Goal: Find specific page/section: Find specific page/section

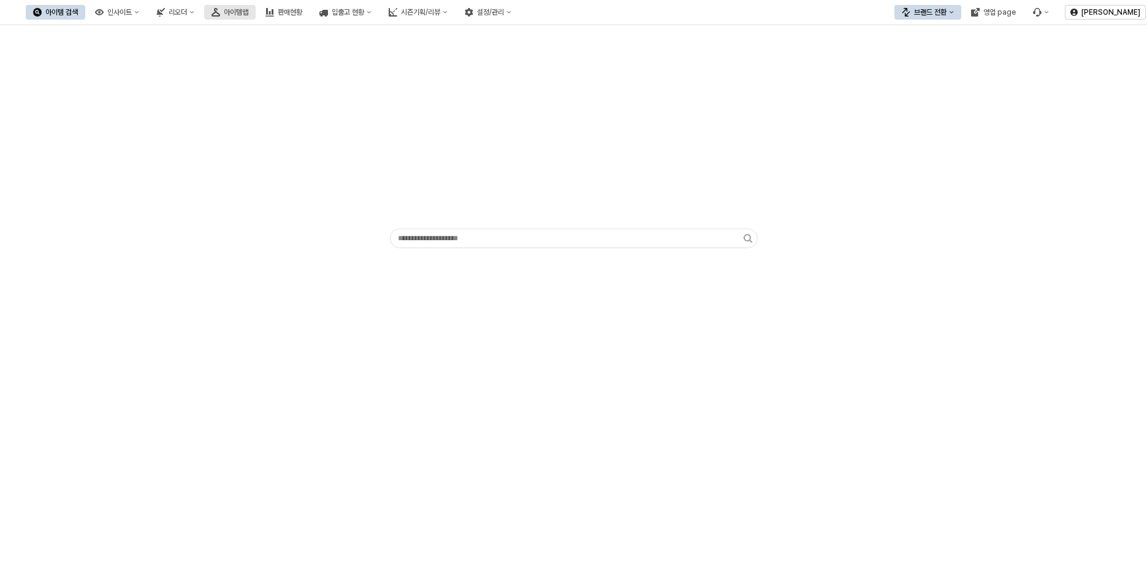
click at [256, 13] on button "아이템맵" at bounding box center [230, 12] width 52 height 15
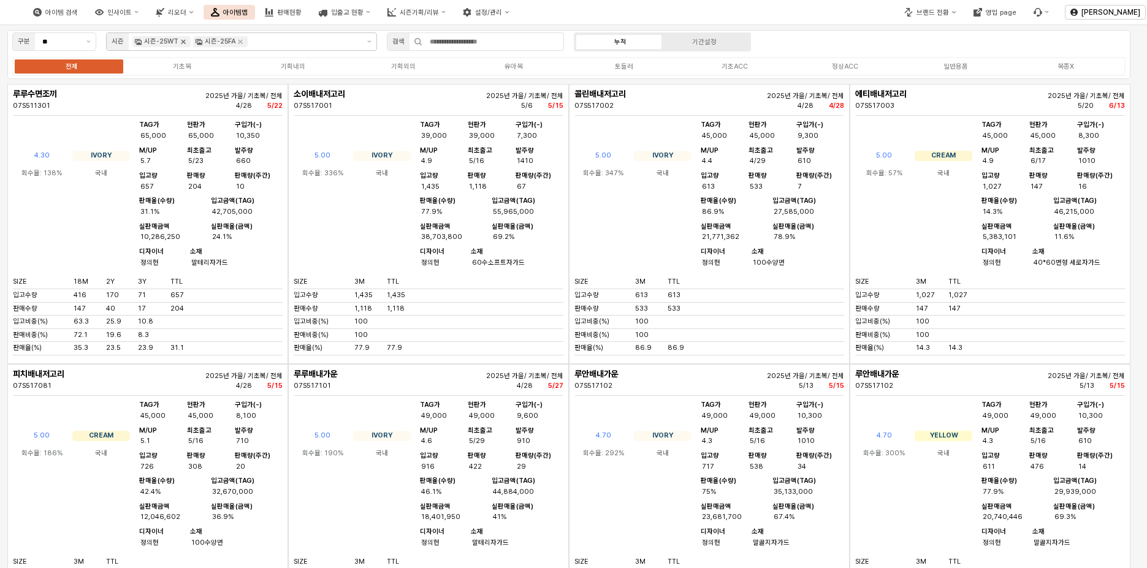
click at [183, 40] on icon "Remove 시즌-25WT" at bounding box center [183, 42] width 10 height 10
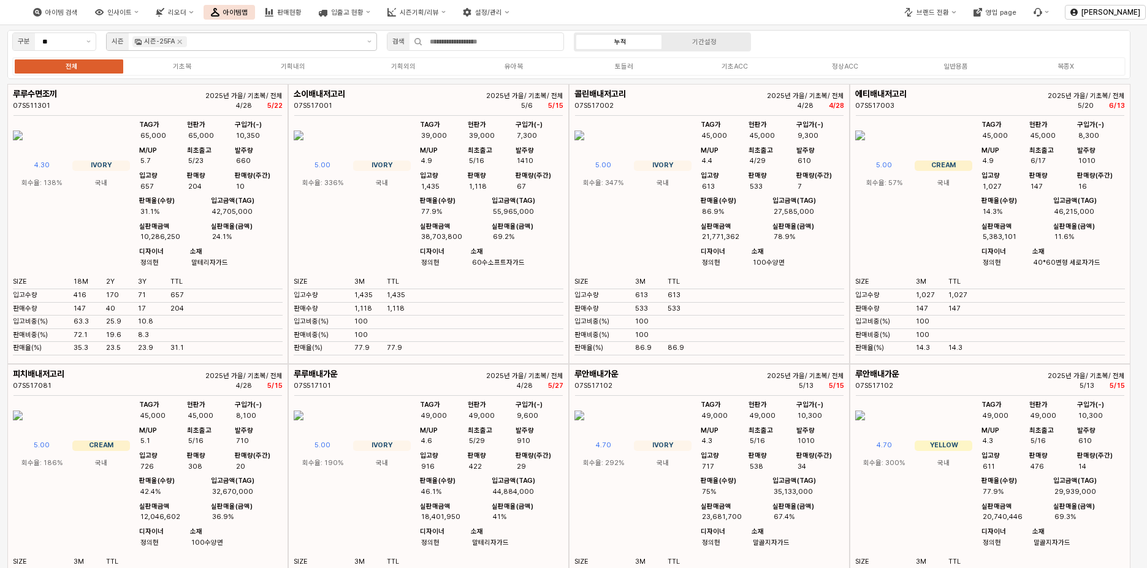
click at [183, 40] on icon "Remove 시즌-25FA" at bounding box center [180, 42] width 10 height 10
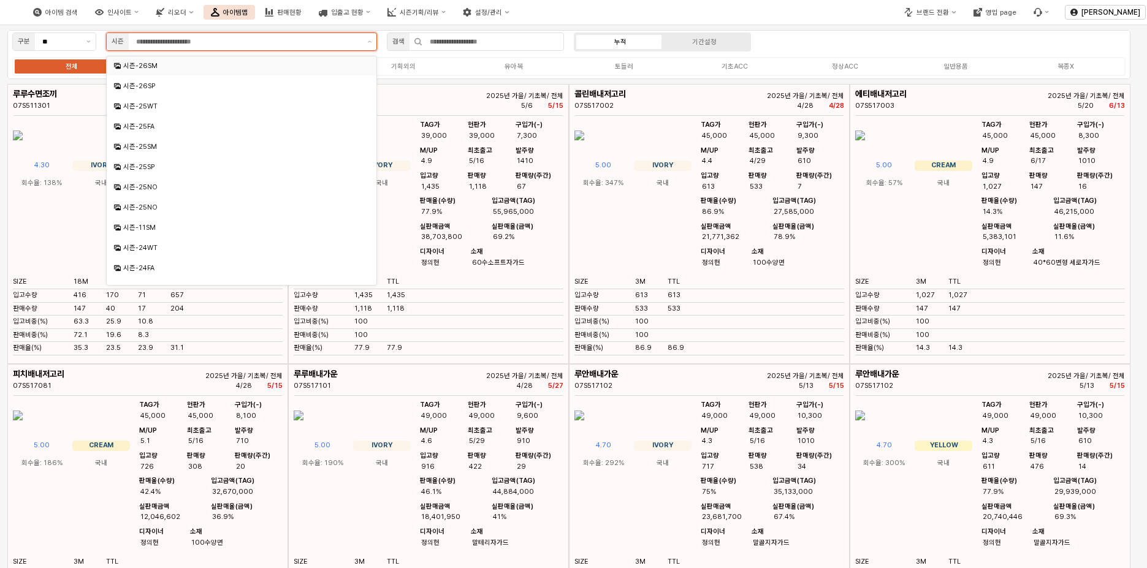
click at [191, 68] on div "시즌-26SM" at bounding box center [242, 65] width 239 height 9
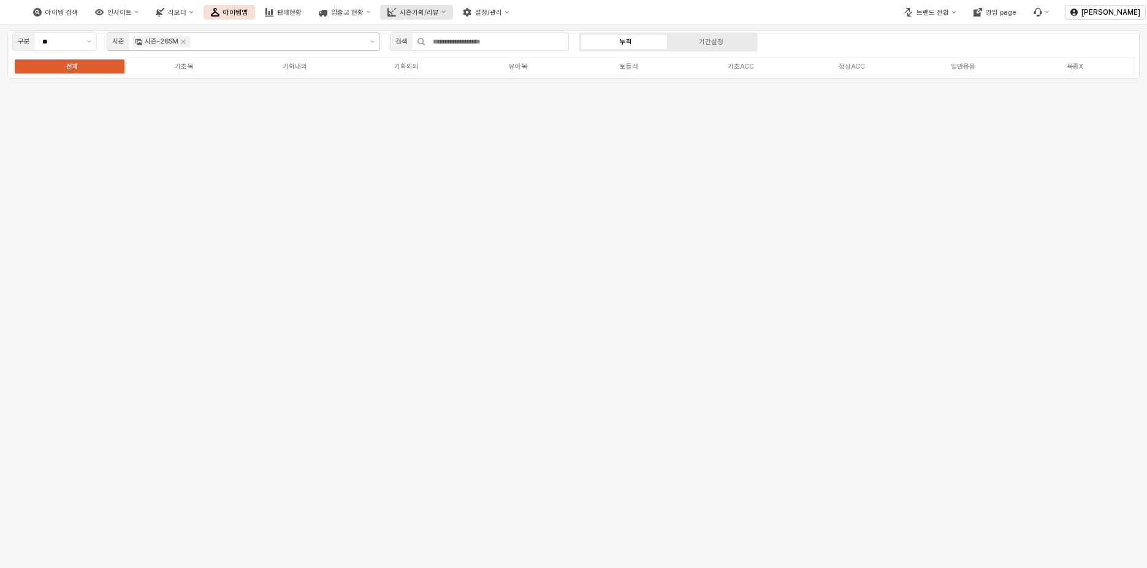
click at [439, 15] on div "시즌기획/리뷰" at bounding box center [419, 13] width 39 height 8
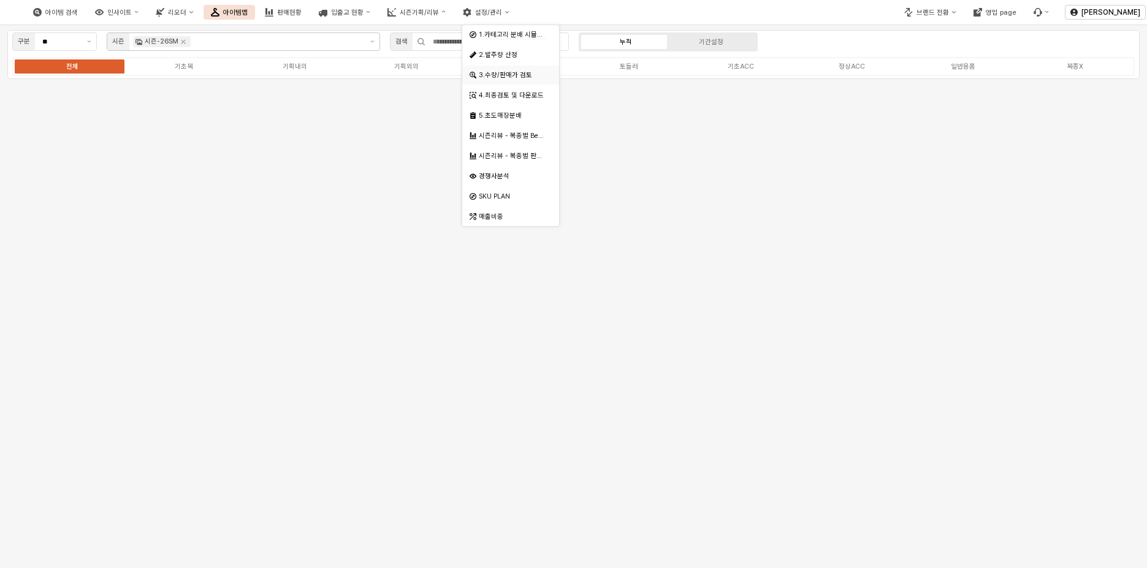
click at [521, 75] on div "3.수량/판매가 검토" at bounding box center [512, 75] width 66 height 9
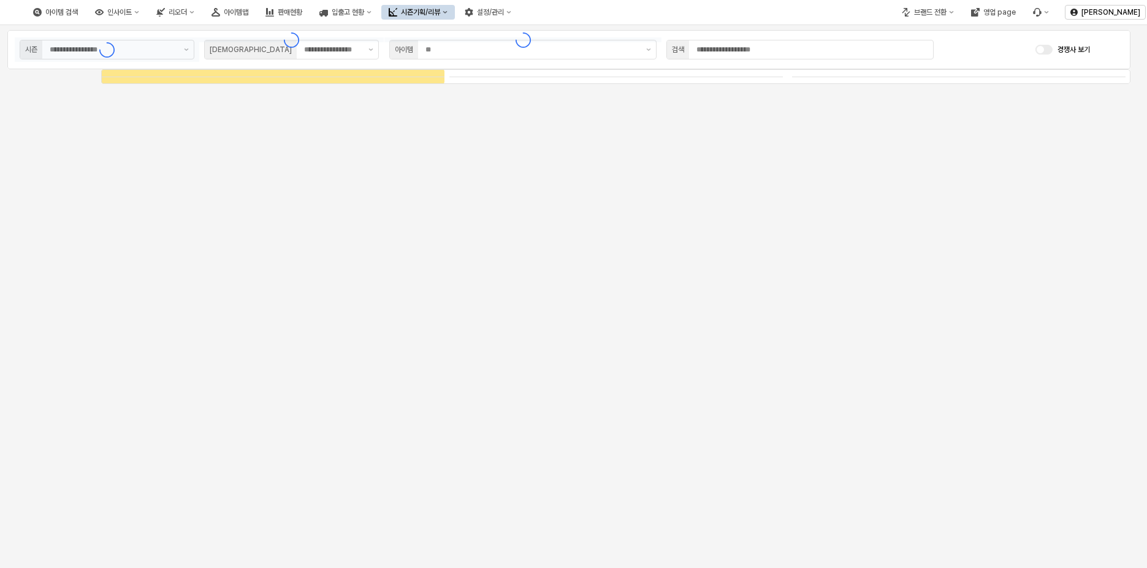
type input "****"
type input "***"
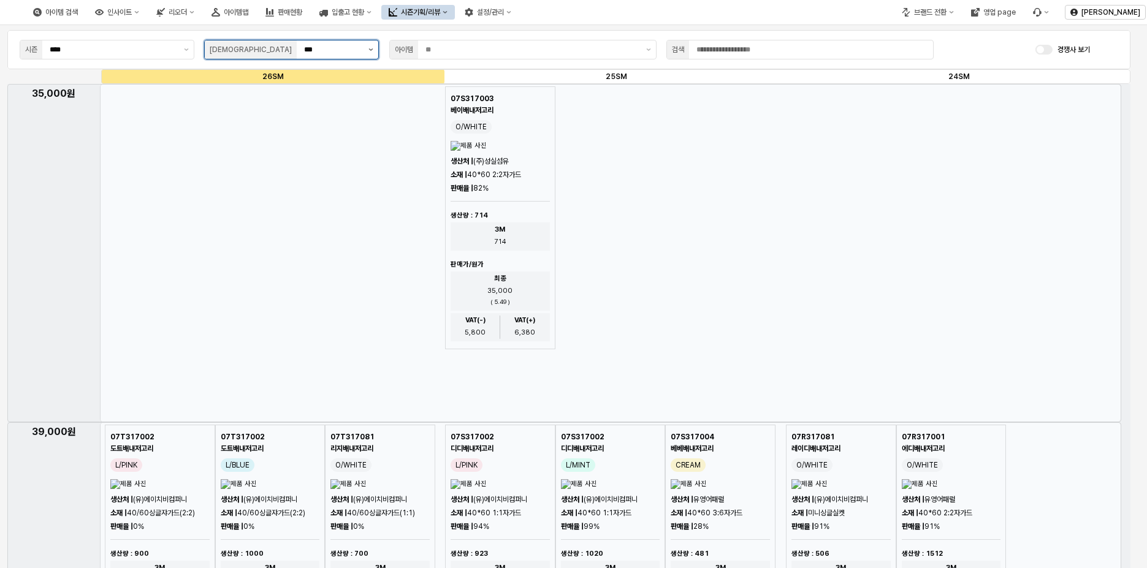
click at [373, 51] on button "제안 사항 표시" at bounding box center [371, 49] width 15 height 18
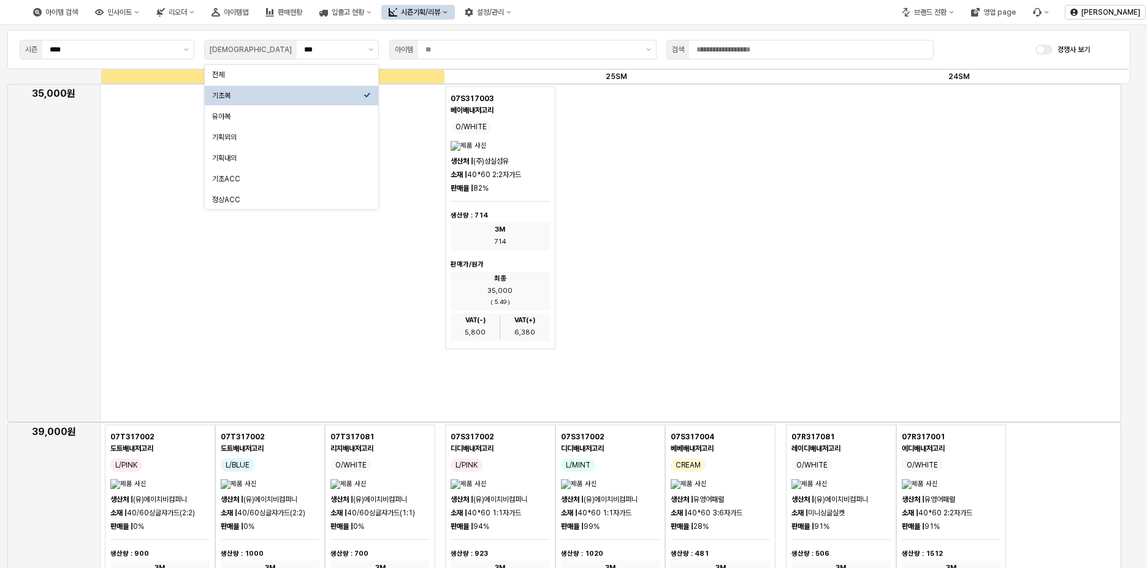
click at [40, 161] on div "35,000원" at bounding box center [564, 253] width 1114 height 339
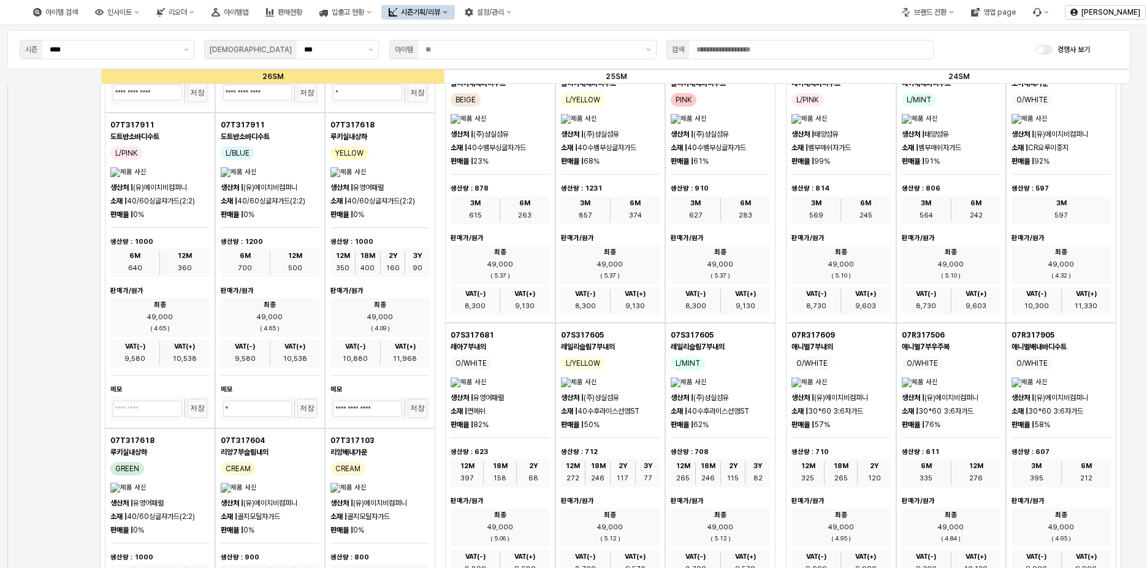
scroll to position [3066, 0]
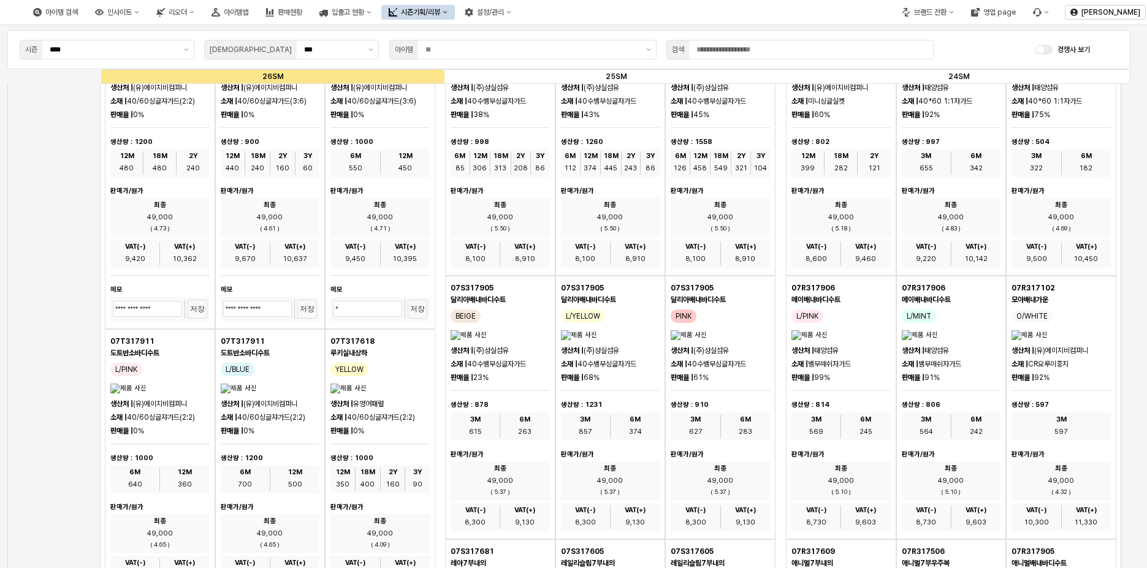
drag, startPoint x: 1092, startPoint y: 0, endPoint x: 45, endPoint y: 210, distance: 1067.6
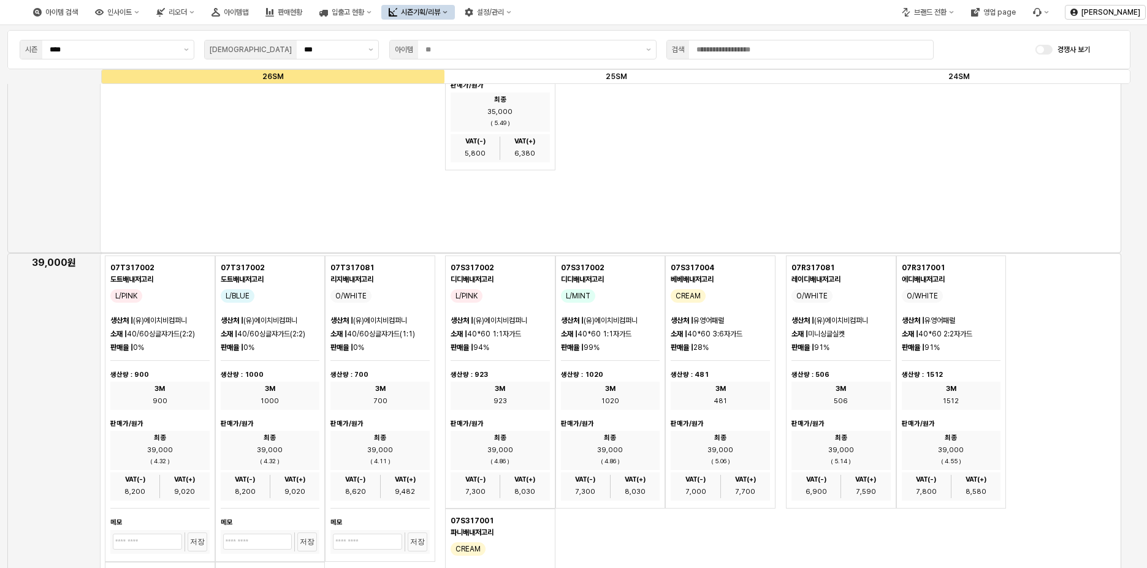
scroll to position [0, 0]
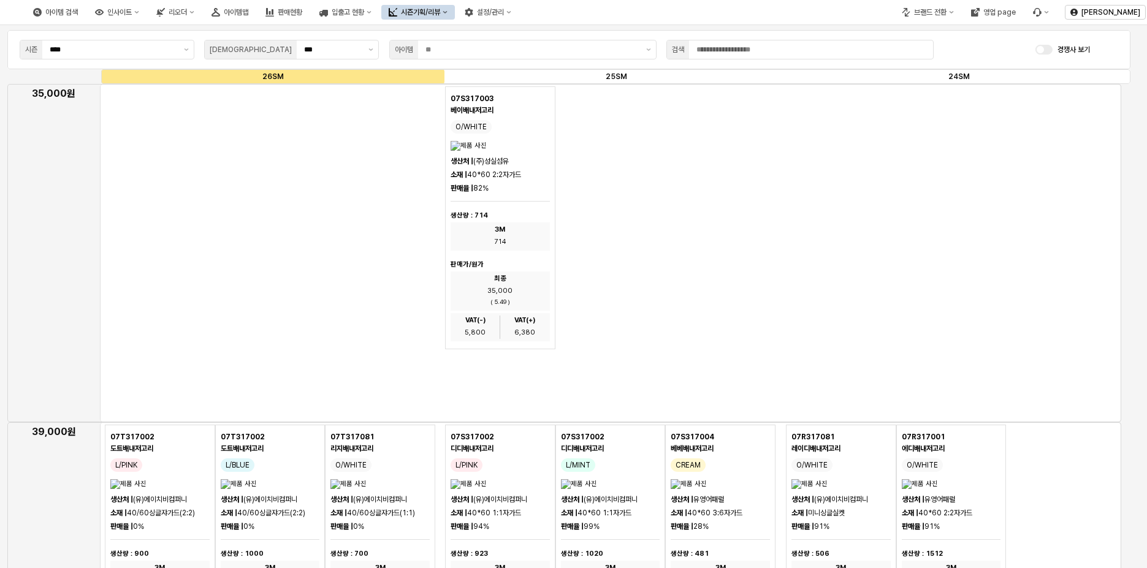
drag, startPoint x: 1028, startPoint y: 1, endPoint x: 870, endPoint y: 153, distance: 219.5
click at [870, 153] on div "App Frame" at bounding box center [611, 253] width 1022 height 339
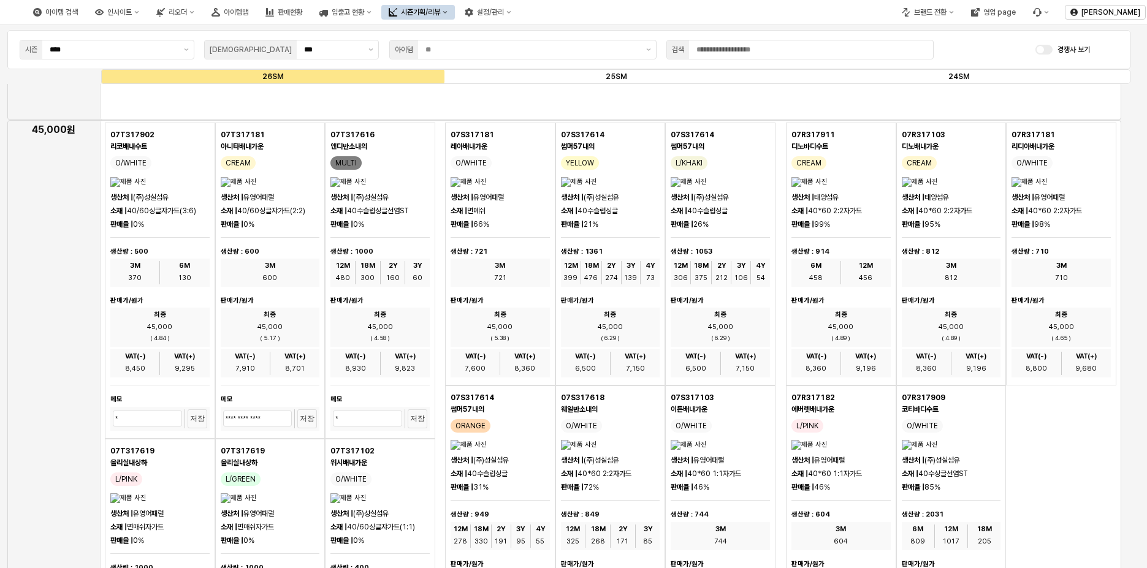
scroll to position [2269, 0]
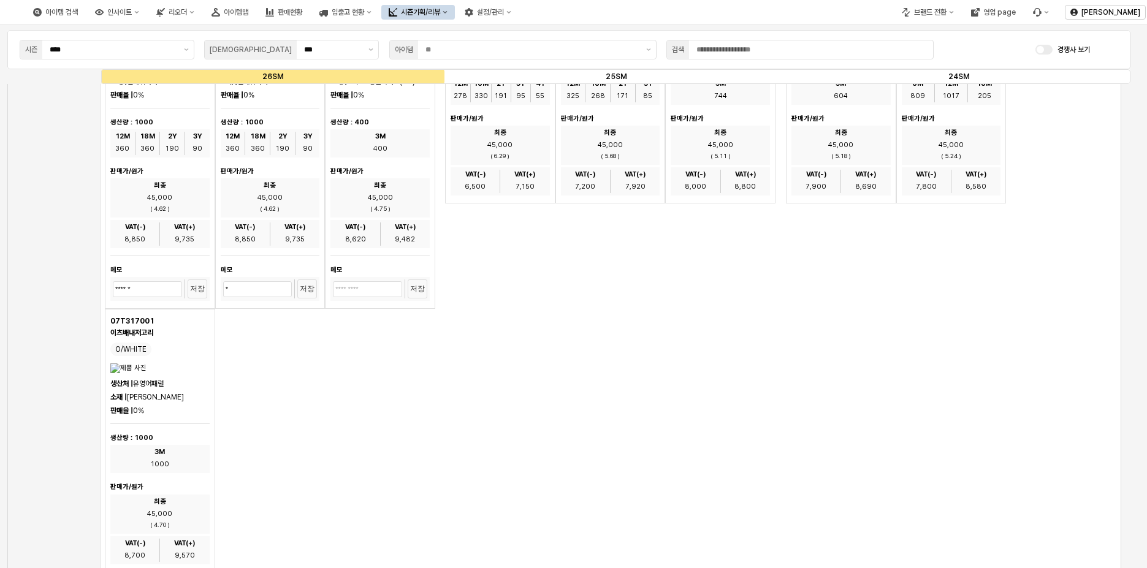
click at [706, 522] on div "App Frame" at bounding box center [611, 240] width 1022 height 1133
click at [618, 432] on div "App Frame" at bounding box center [611, 240] width 1022 height 1133
click at [248, 15] on div "아이템맵" at bounding box center [236, 12] width 25 height 9
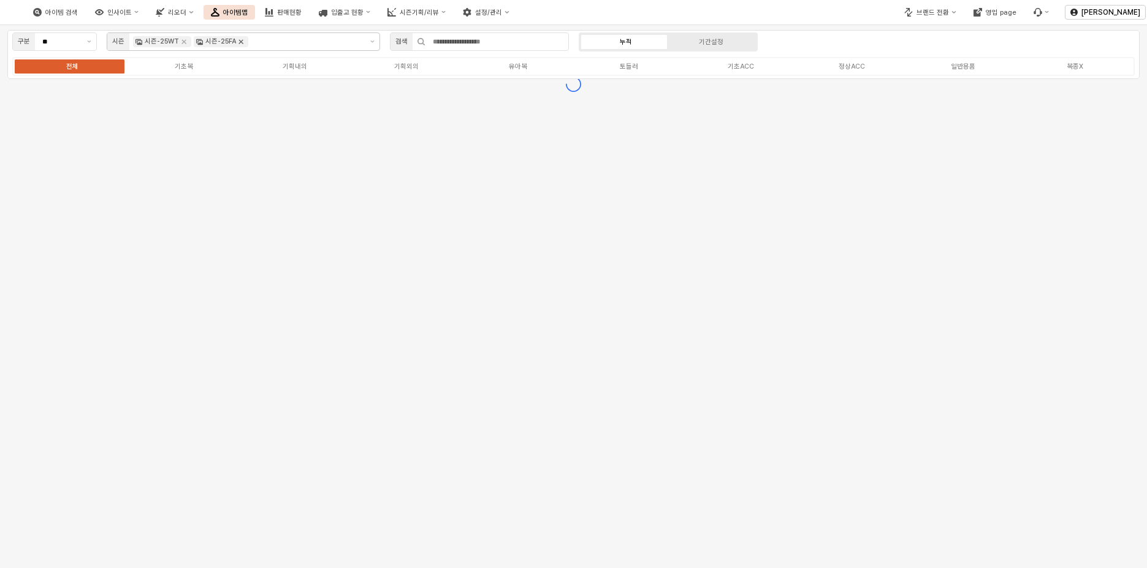
click at [242, 44] on icon "Remove 시즌-25FA" at bounding box center [241, 42] width 10 height 10
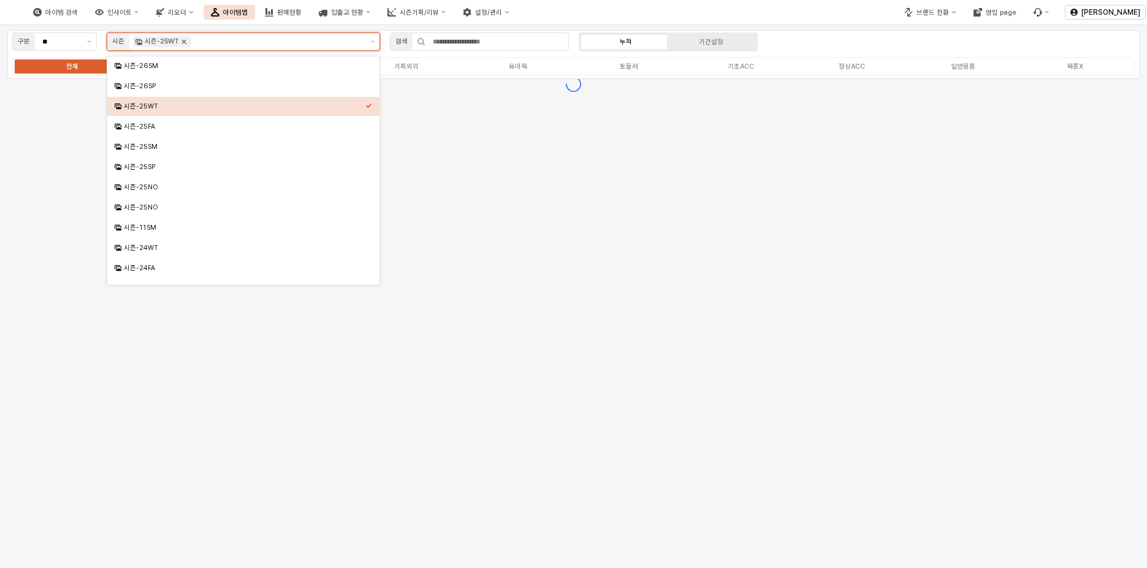
click at [182, 42] on icon "Remove 시즌-25WT" at bounding box center [184, 42] width 10 height 10
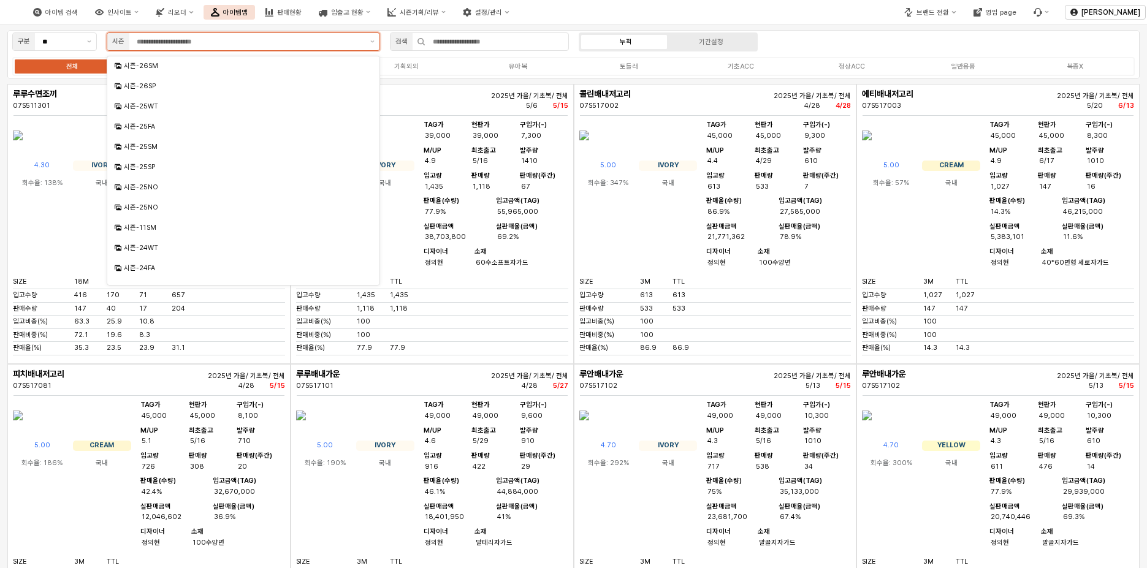
click at [182, 42] on input "App Frame" at bounding box center [250, 41] width 226 height 11
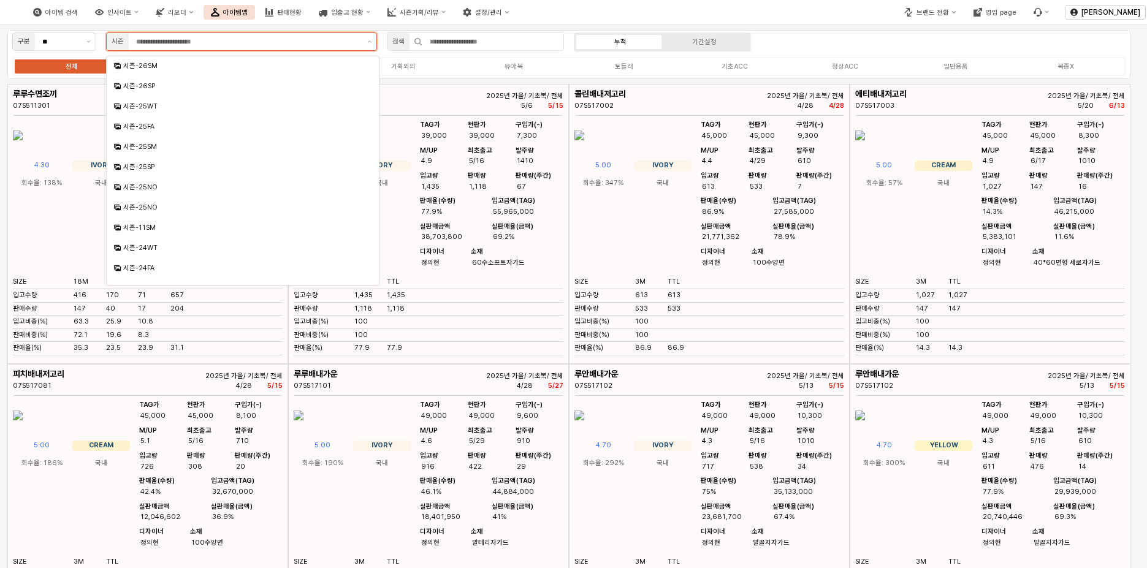
click at [183, 42] on input "App Frame" at bounding box center [248, 41] width 224 height 11
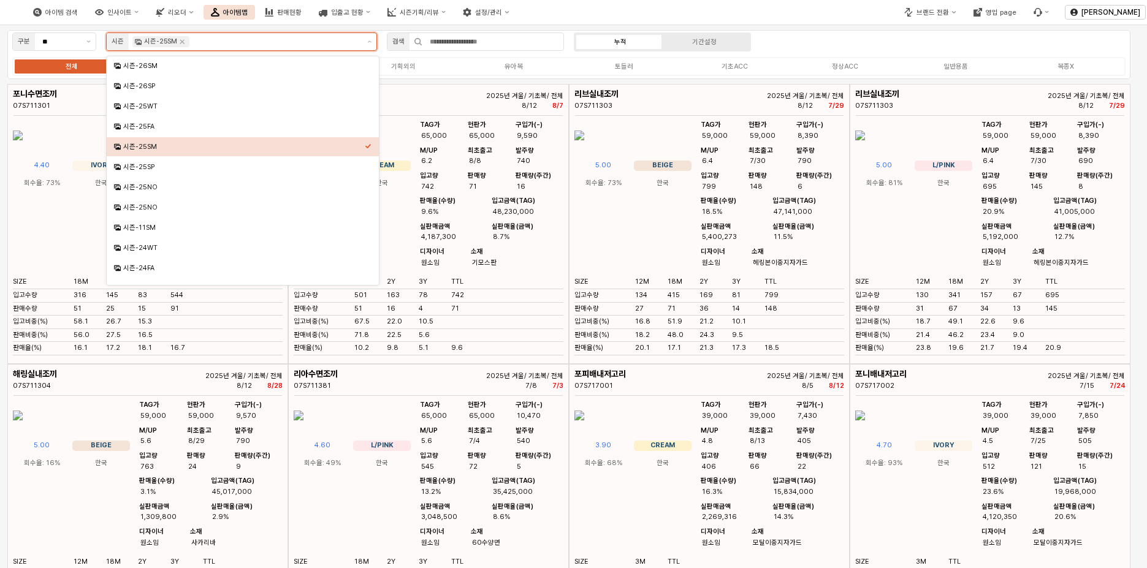
click at [153, 148] on div "시즌-25SM" at bounding box center [244, 146] width 242 height 9
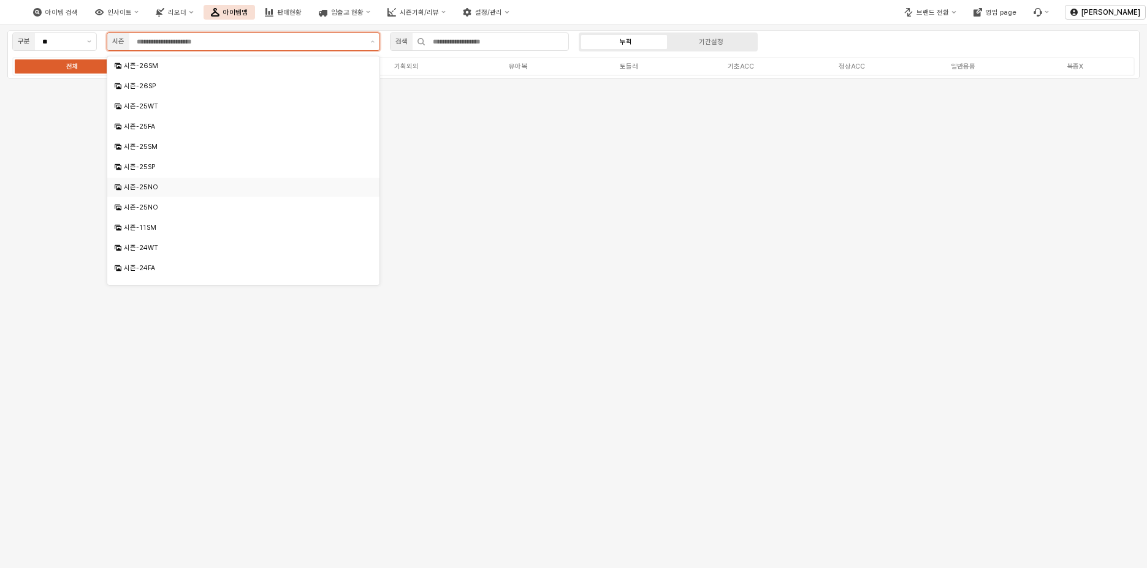
scroll to position [41, 0]
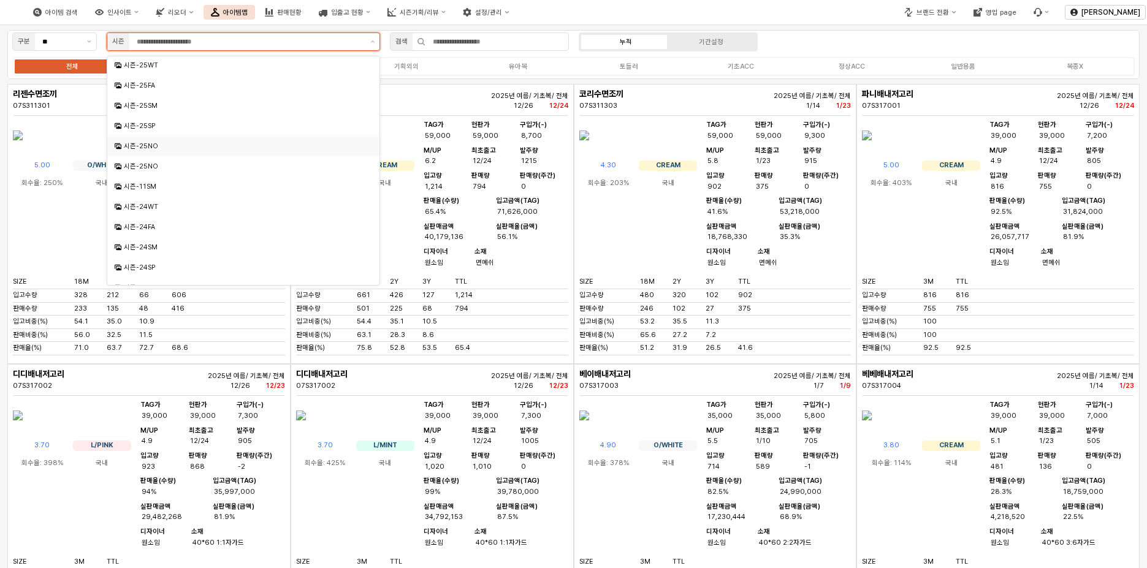
click at [162, 227] on div "시즌-26SP 시즌-25WT 시즌-25FA 시즌-25SM 시즌-25SP 시즌-25NO 시즌-25NO 시즌-11SM 시즌-24WT 시즌-24FA…" at bounding box center [243, 171] width 272 height 230
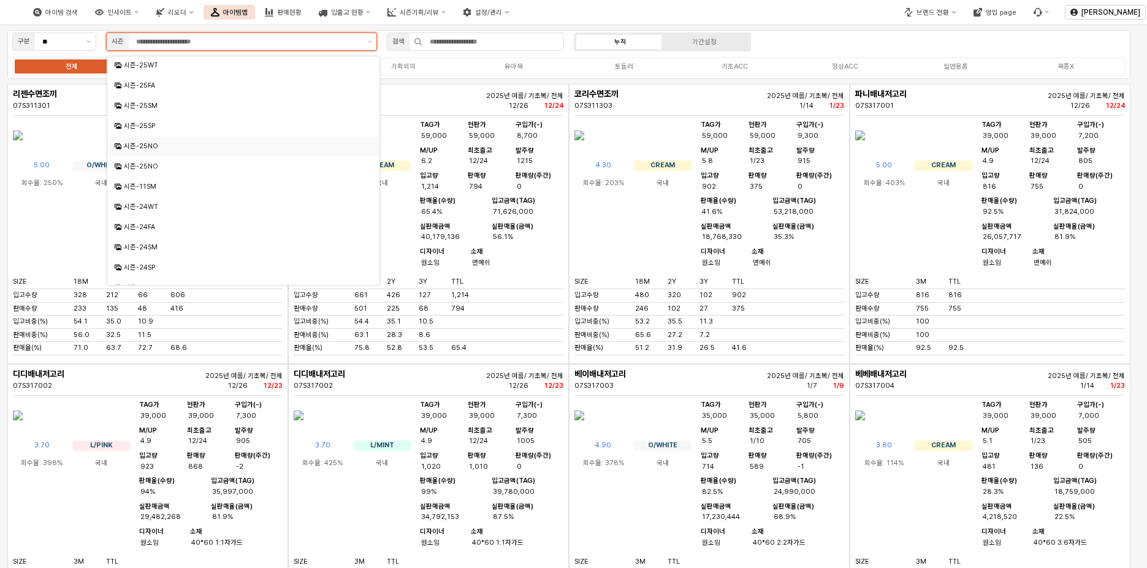
scroll to position [61, 0]
click at [152, 225] on div "시즌-24SM" at bounding box center [244, 227] width 242 height 9
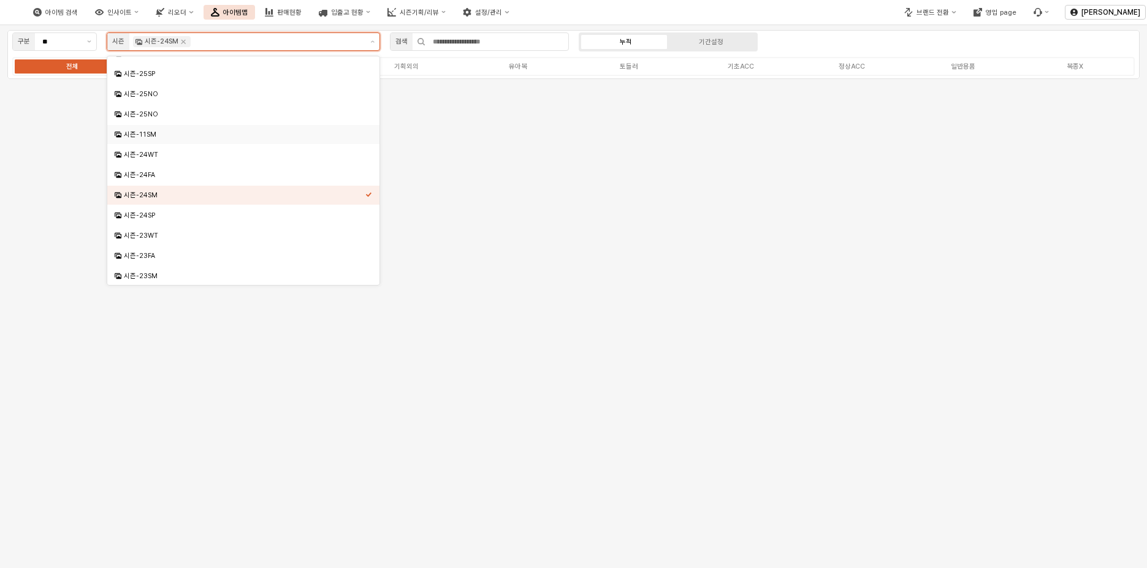
scroll to position [123, 0]
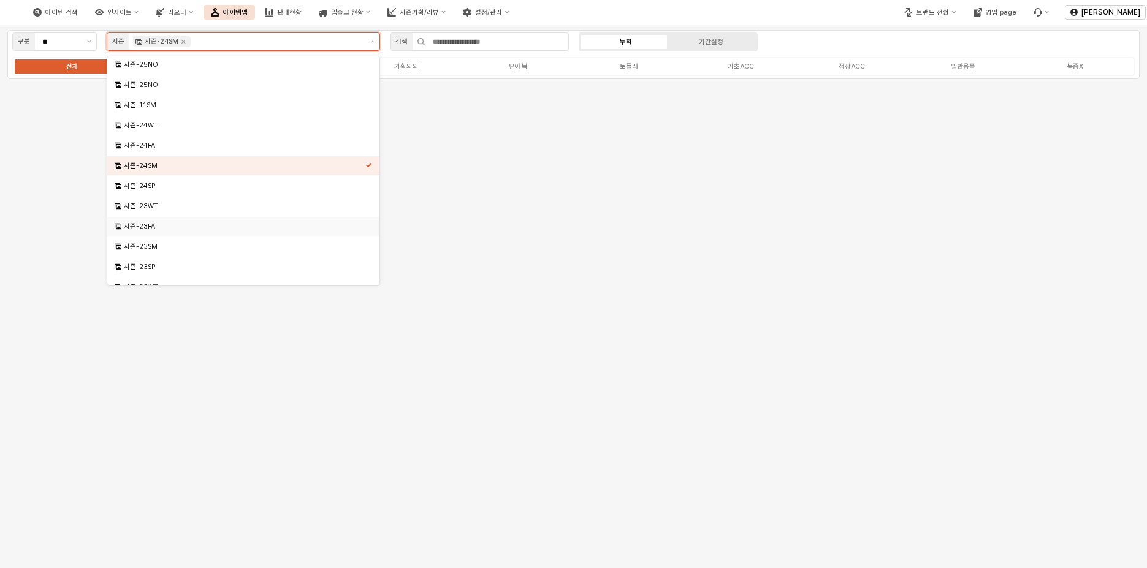
click at [156, 227] on div "시즌-23FA" at bounding box center [245, 226] width 242 height 9
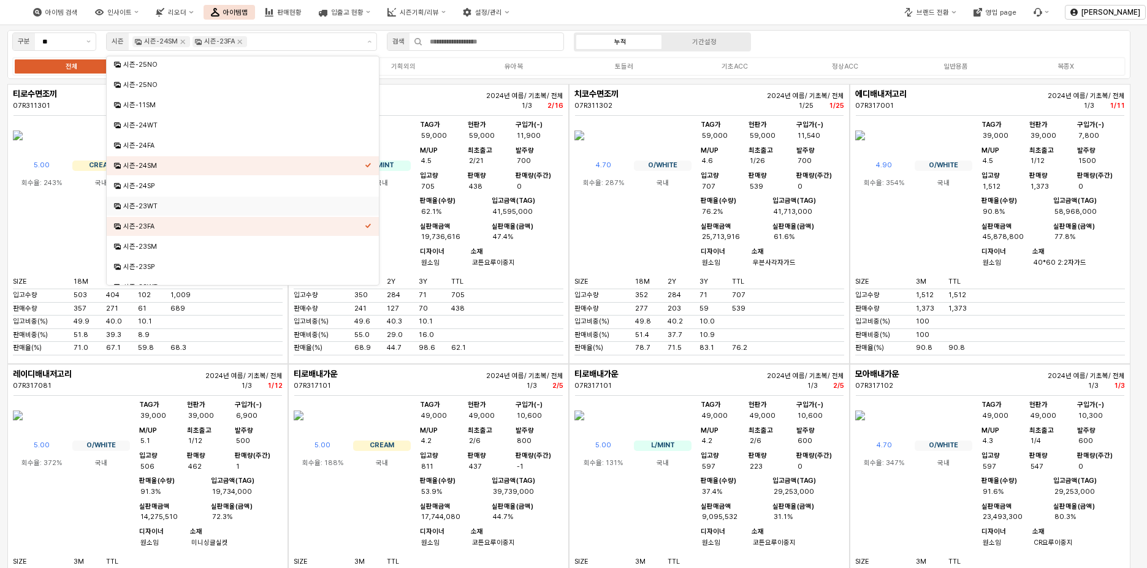
click at [823, 46] on div "구분 ** 시즌 시즌-24SM 시즌-23FA 검색 누적 기간설정 전체 기초복 기획내의 기획외의 유아복 토들러 기초ACC 정상ACC 일반용품 복…" at bounding box center [568, 54] width 1123 height 49
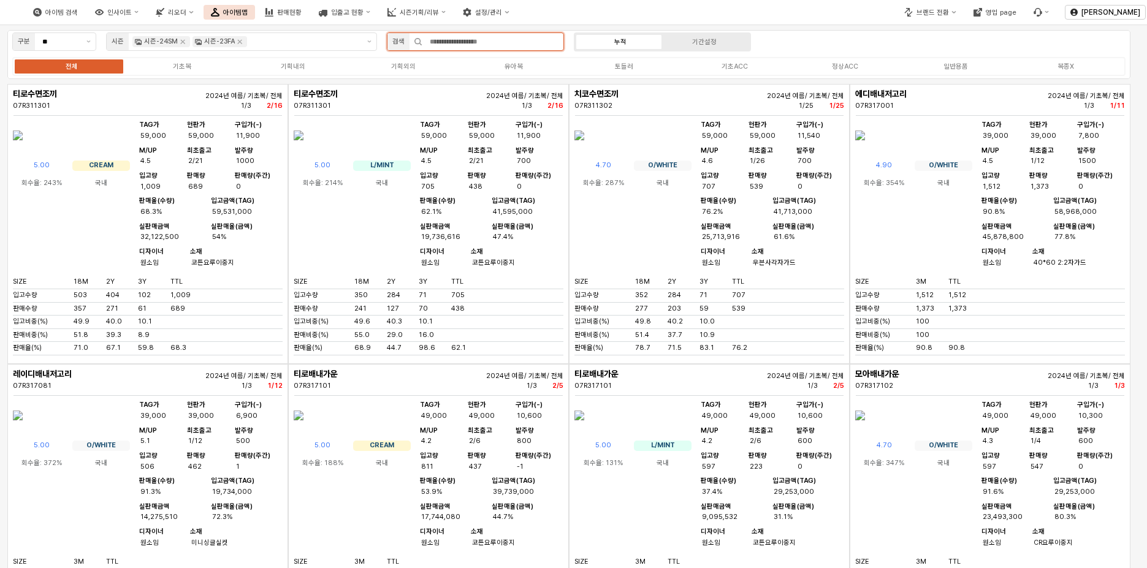
click at [485, 42] on input "App Frame" at bounding box center [493, 41] width 141 height 17
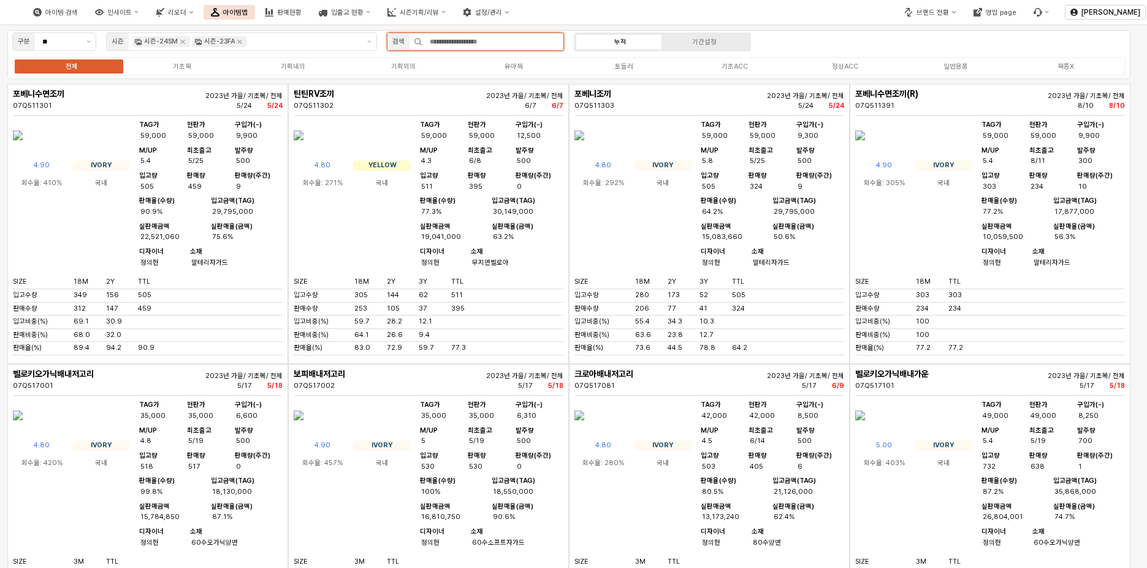
click at [484, 42] on input "App Frame" at bounding box center [493, 41] width 141 height 17
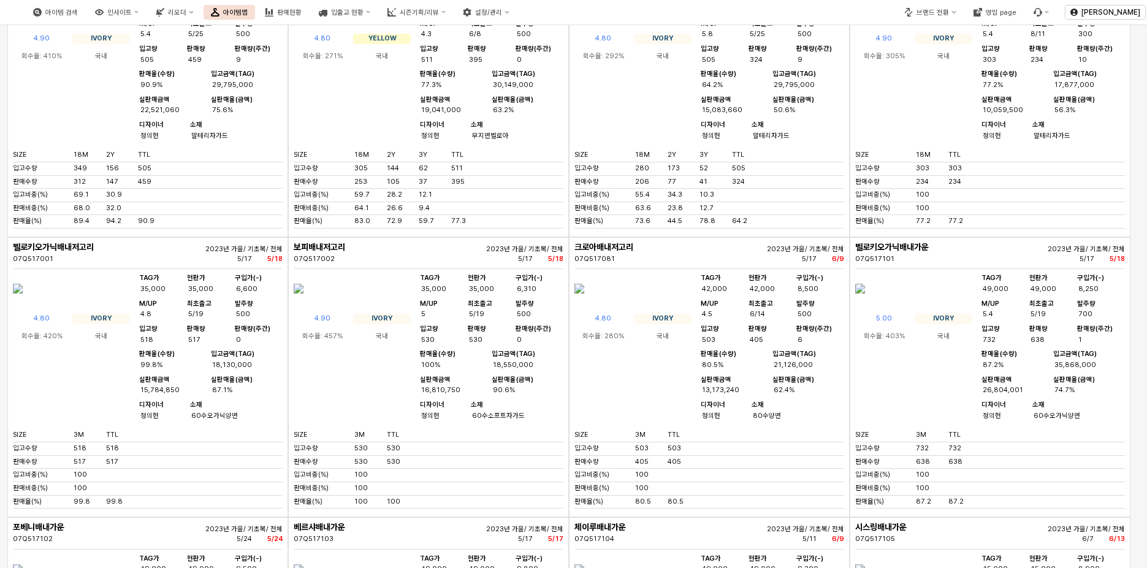
scroll to position [0, 0]
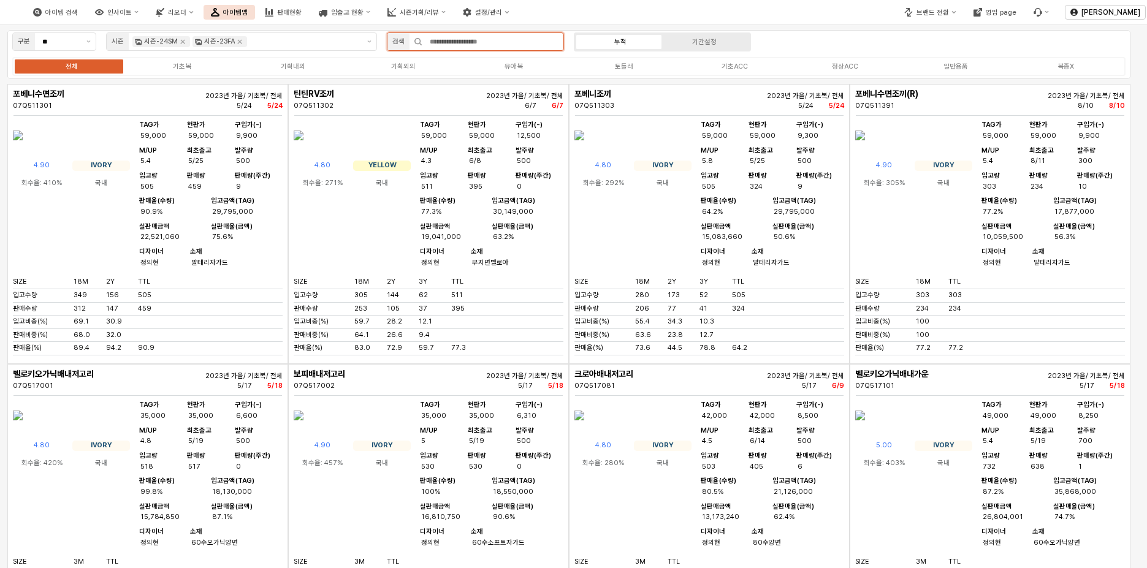
click at [519, 42] on input "App Frame" at bounding box center [493, 41] width 141 height 17
type input "*"
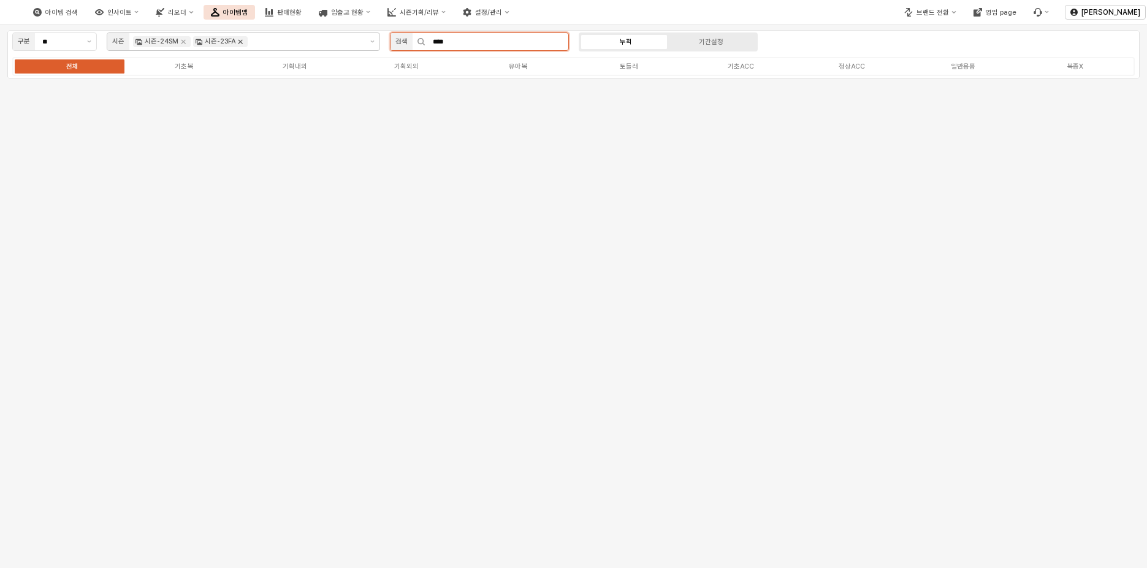
click at [242, 45] on icon "Remove 시즌-23FA" at bounding box center [240, 42] width 10 height 10
type input "****"
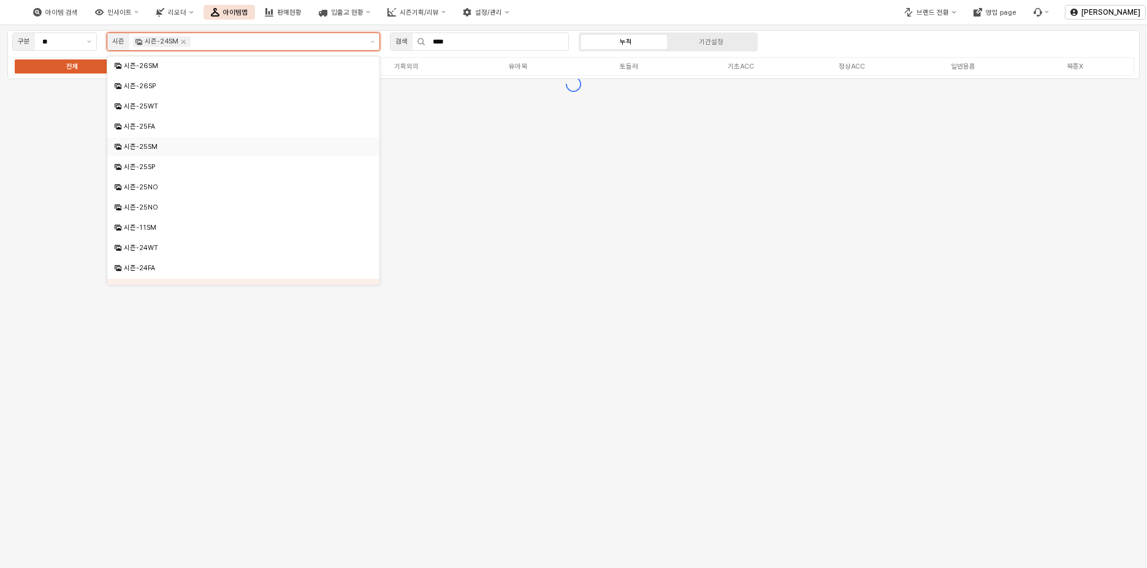
click at [153, 150] on div "시즌-25SM" at bounding box center [245, 146] width 242 height 9
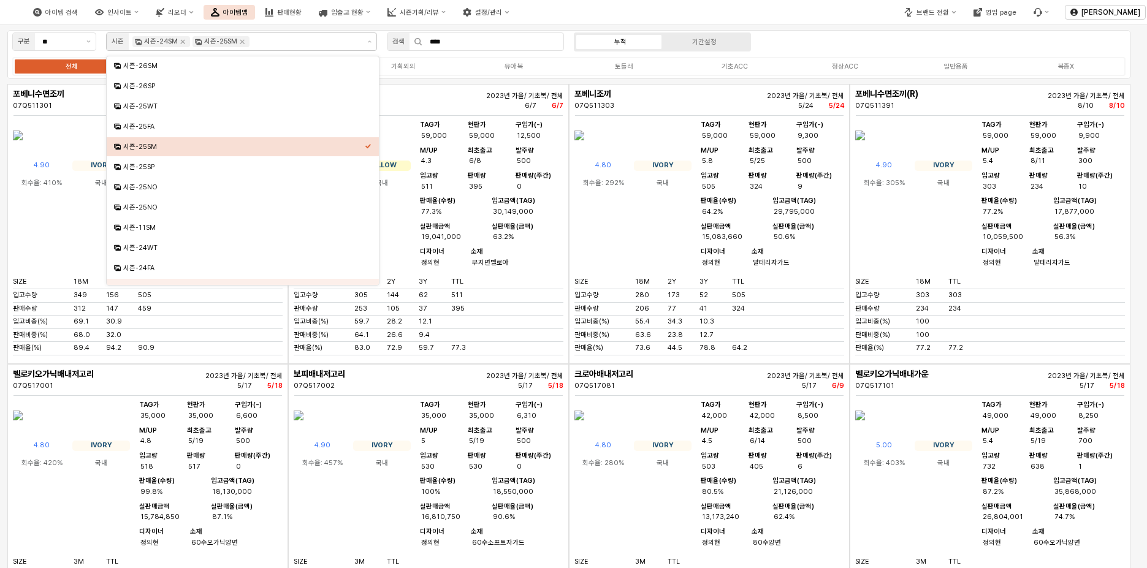
click at [806, 44] on div "구분 ** 시즌 시즌-24SM 시즌-25SM 검색 **** 누적 기간설정 전체 기초복 기획내의 기획외의 유아복 토들러 기초ACC 정상ACC 일…" at bounding box center [568, 54] width 1123 height 49
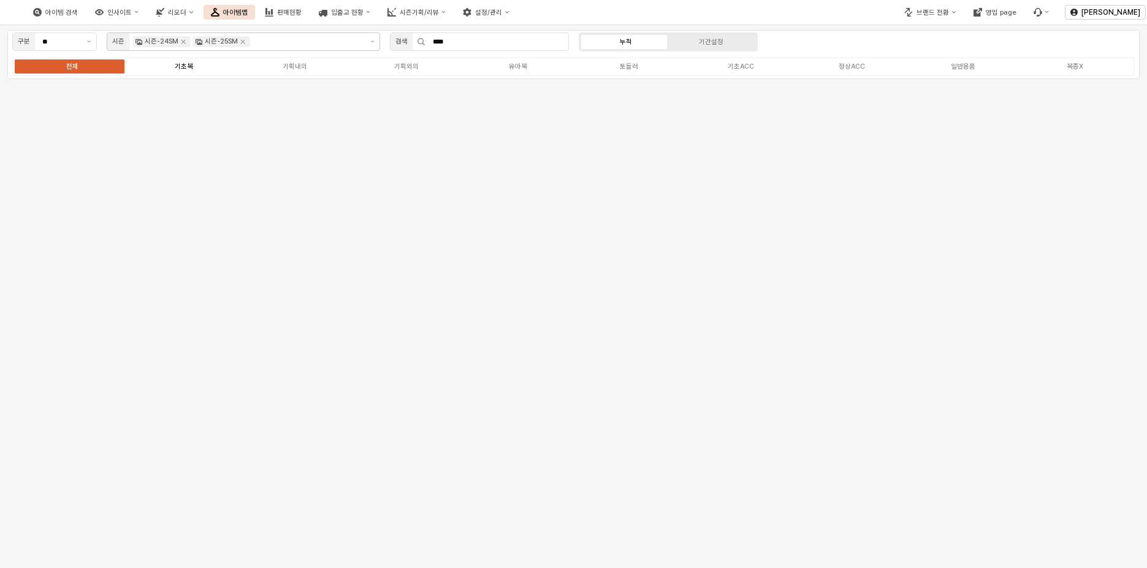
click at [204, 69] on label "기초복" at bounding box center [184, 66] width 112 height 10
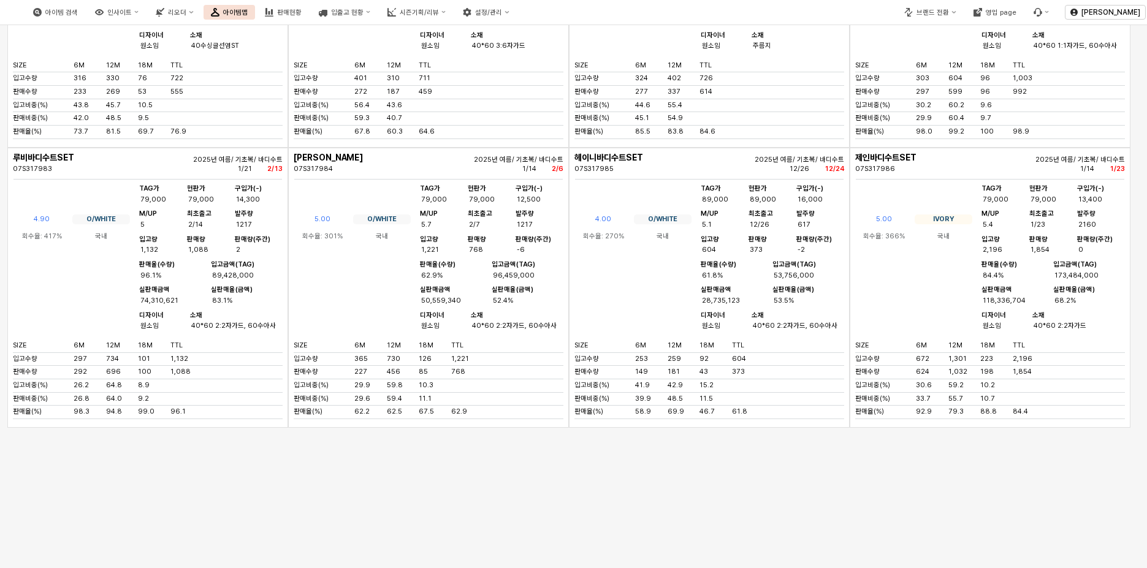
scroll to position [3987, 0]
